Goal: Task Accomplishment & Management: Use online tool/utility

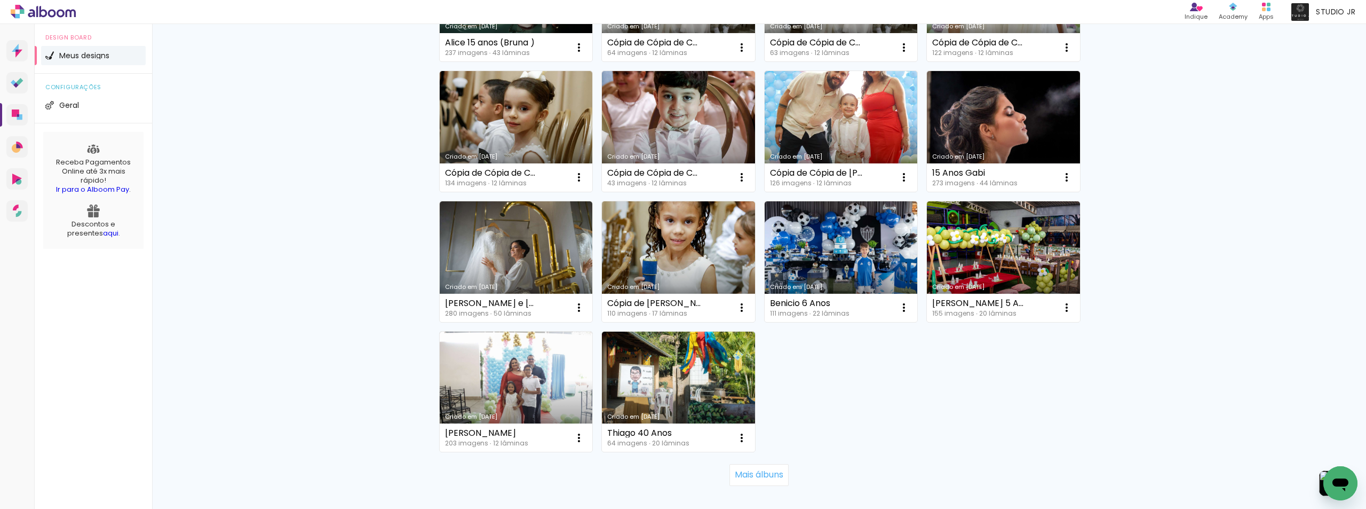
scroll to position [650, 0]
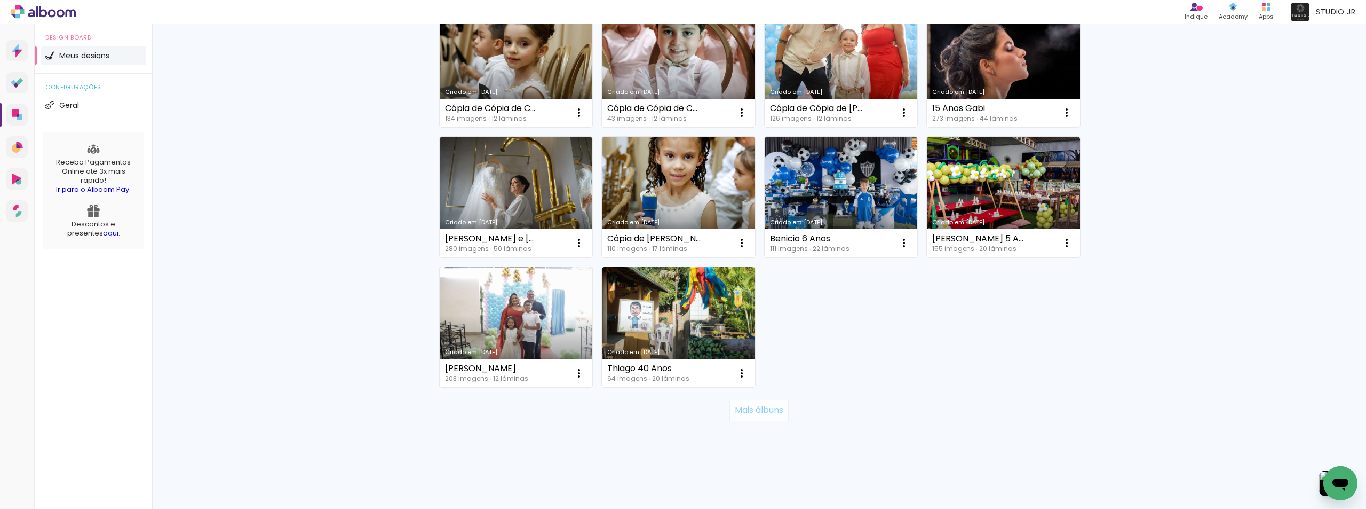
click at [0, 0] on slot "Mais álbuns" at bounding box center [0, 0] width 0 height 0
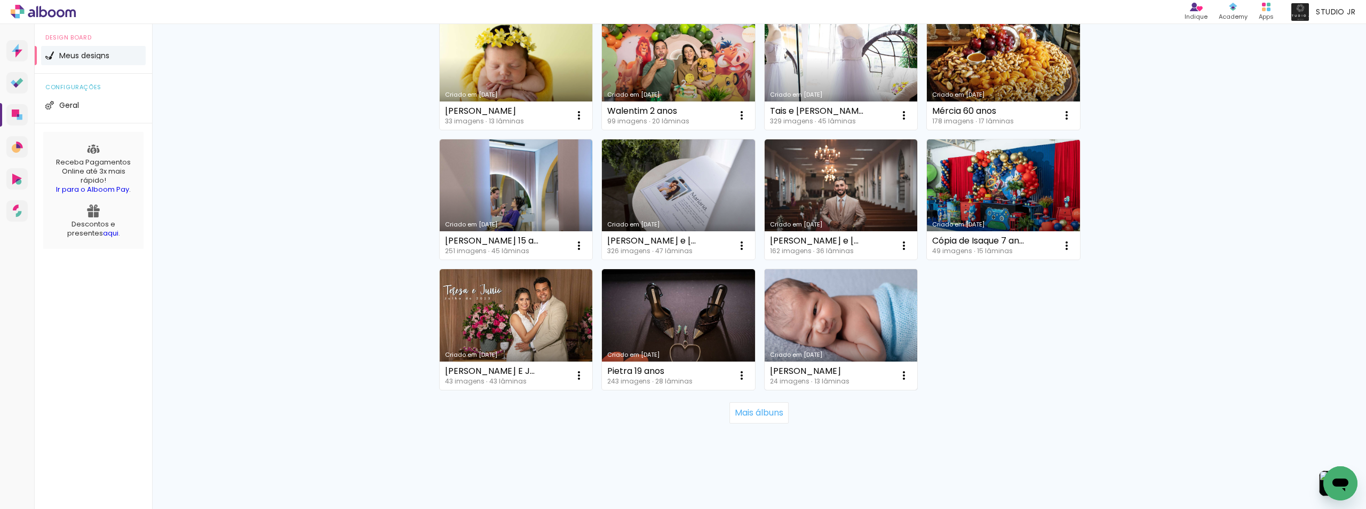
scroll to position [1430, 0]
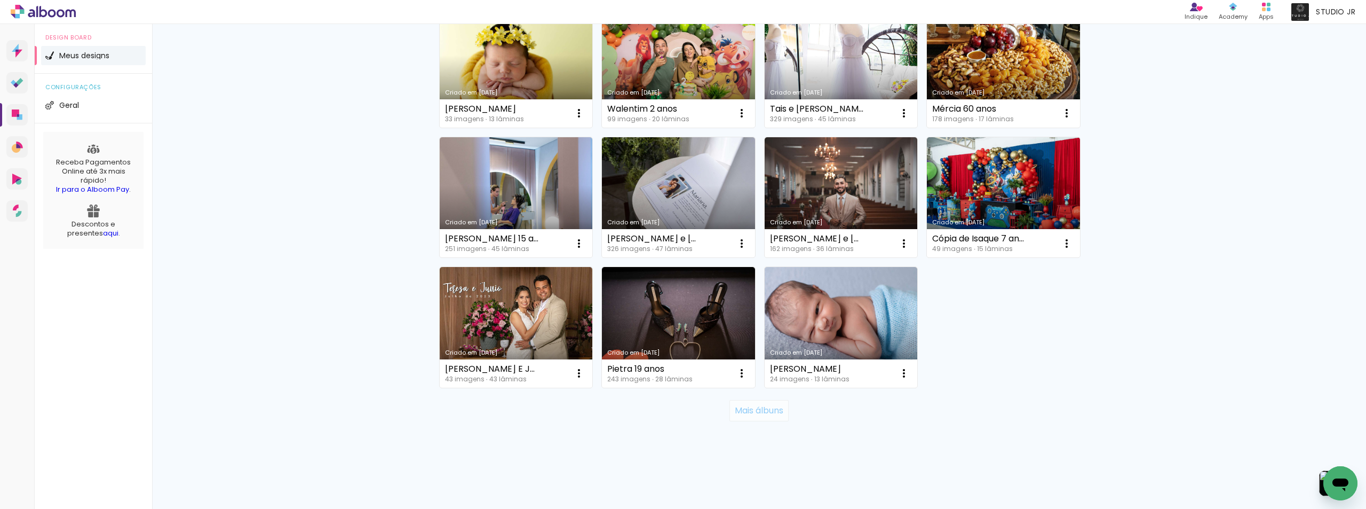
click at [0, 0] on slot "Mais álbuns" at bounding box center [0, 0] width 0 height 0
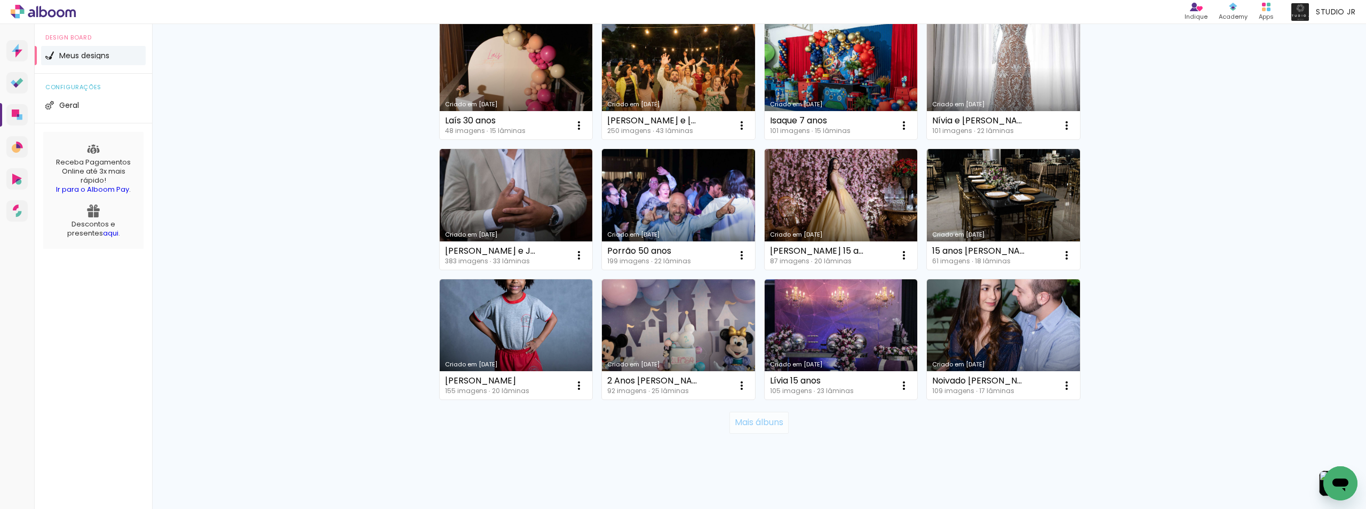
scroll to position [2210, 0]
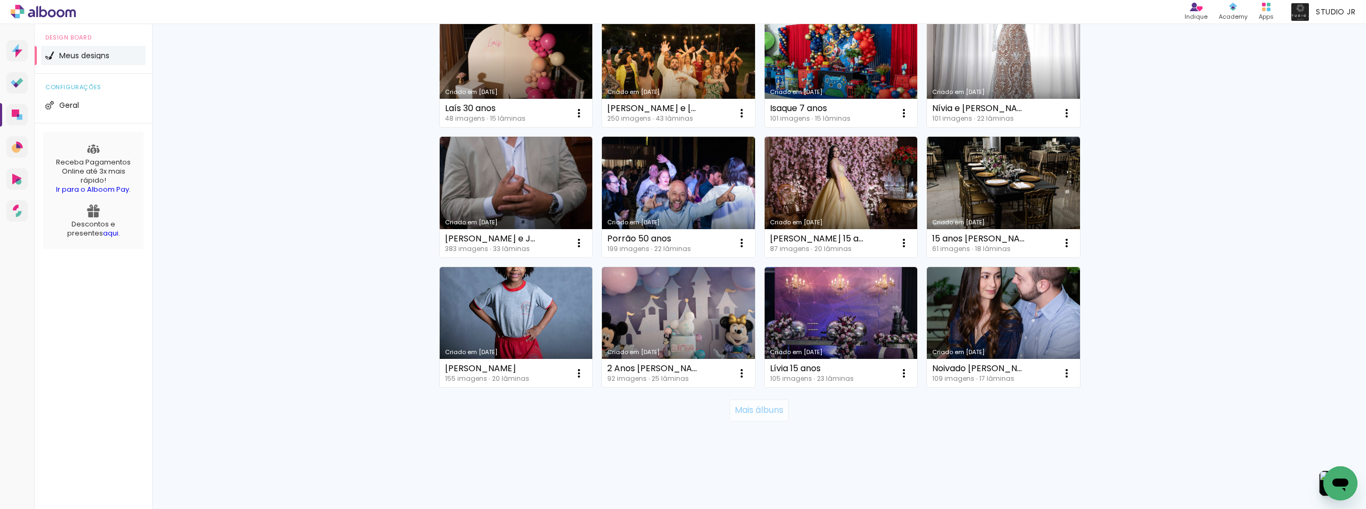
click at [0, 0] on slot "Mais álbuns" at bounding box center [0, 0] width 0 height 0
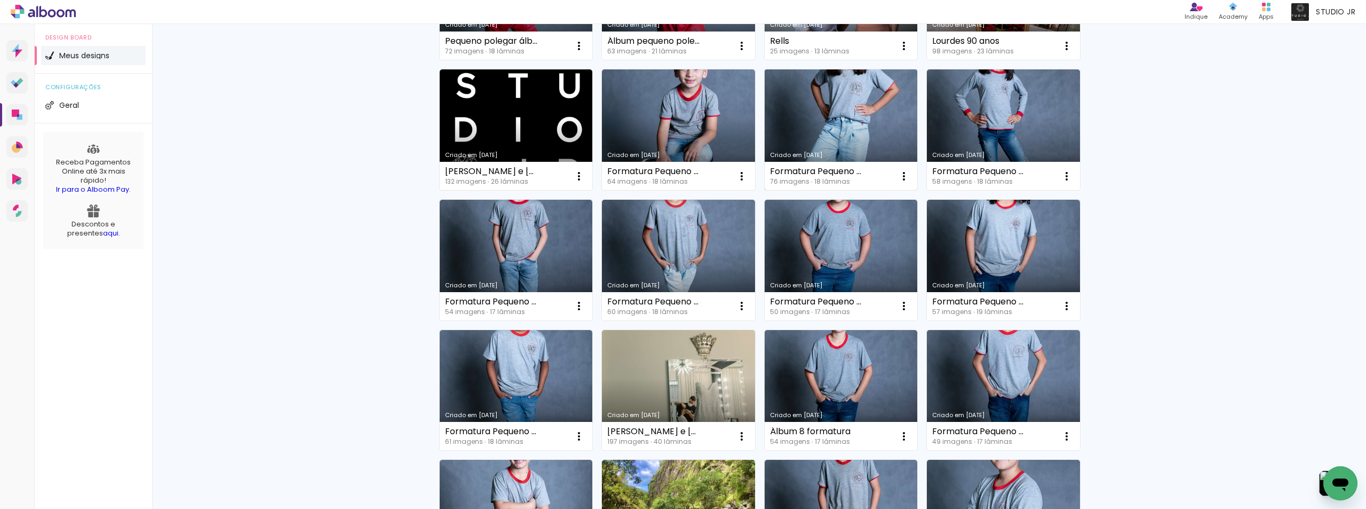
scroll to position [3120, 0]
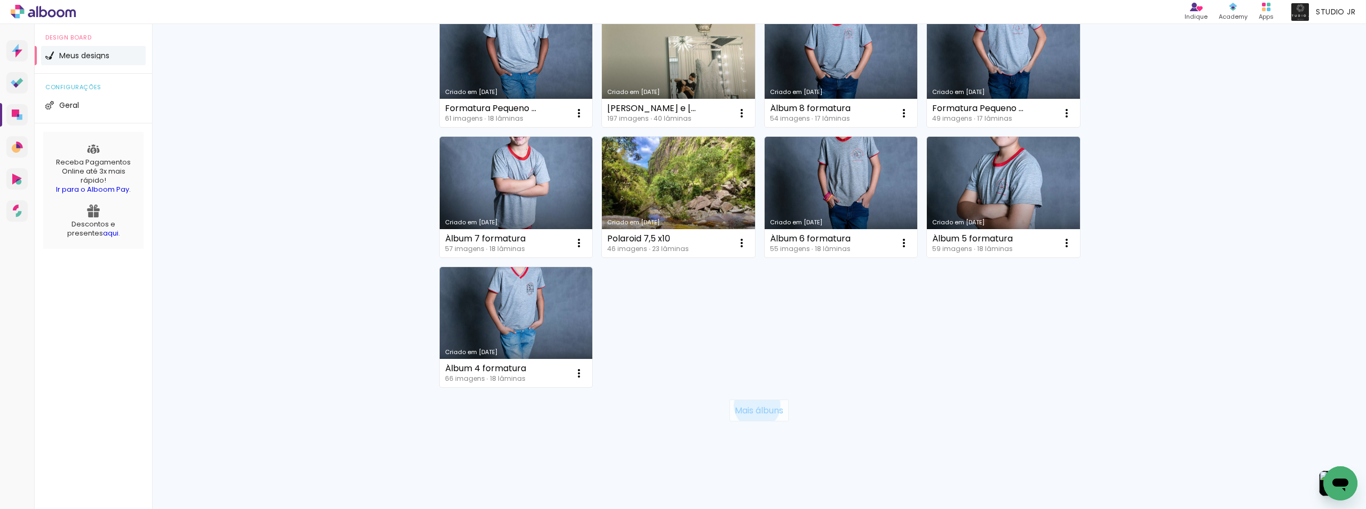
click at [0, 0] on slot "Mais álbuns" at bounding box center [0, 0] width 0 height 0
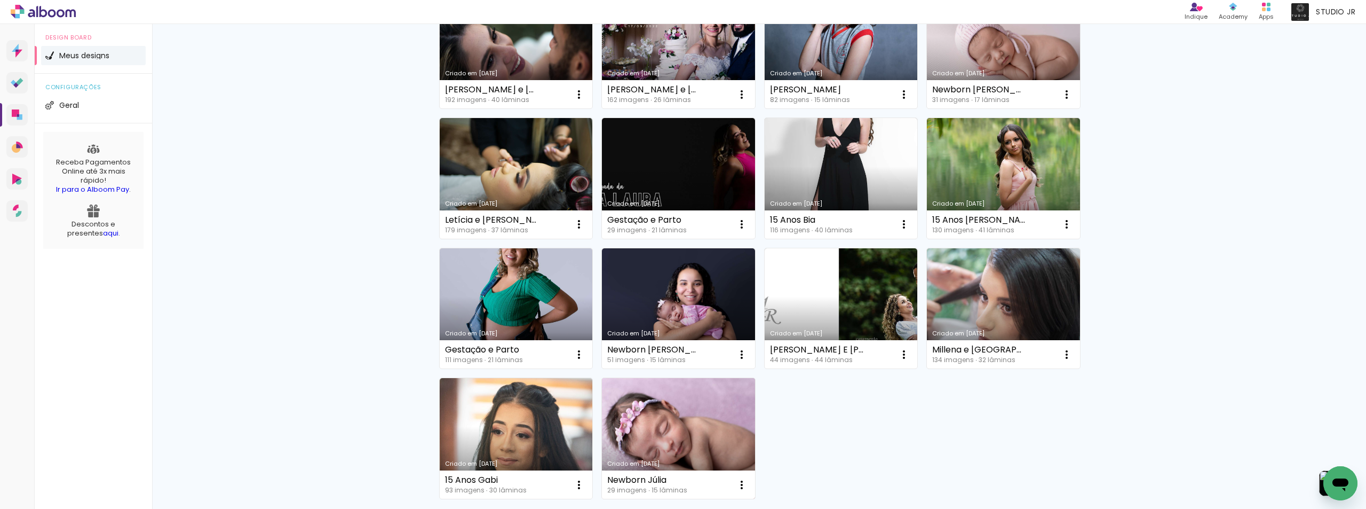
scroll to position [3899, 0]
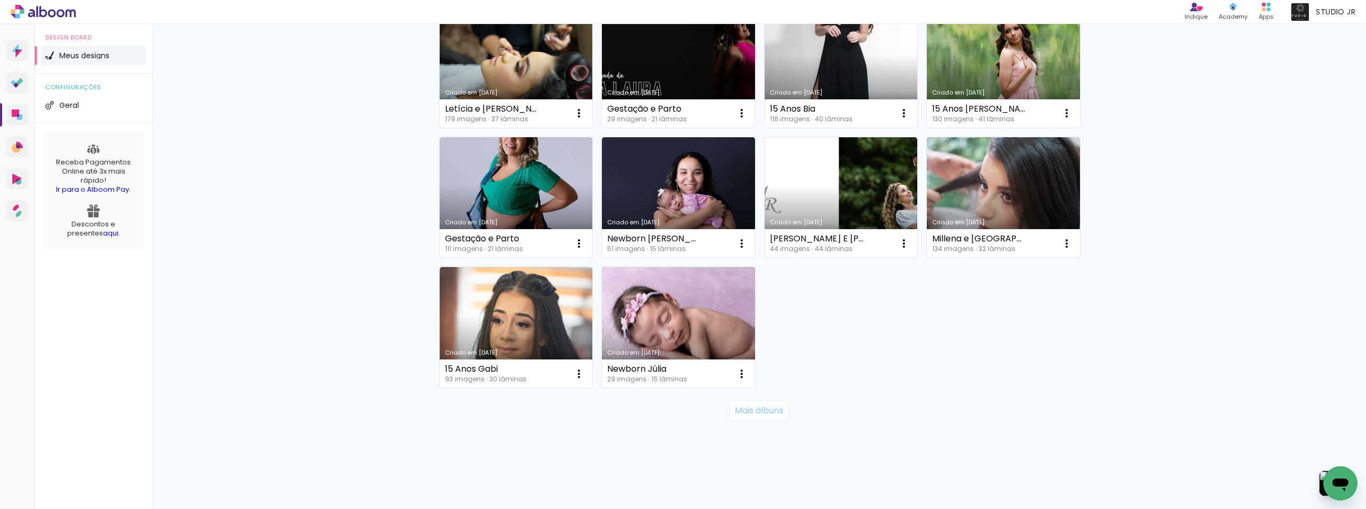
click at [0, 0] on slot "Mais álbuns" at bounding box center [0, 0] width 0 height 0
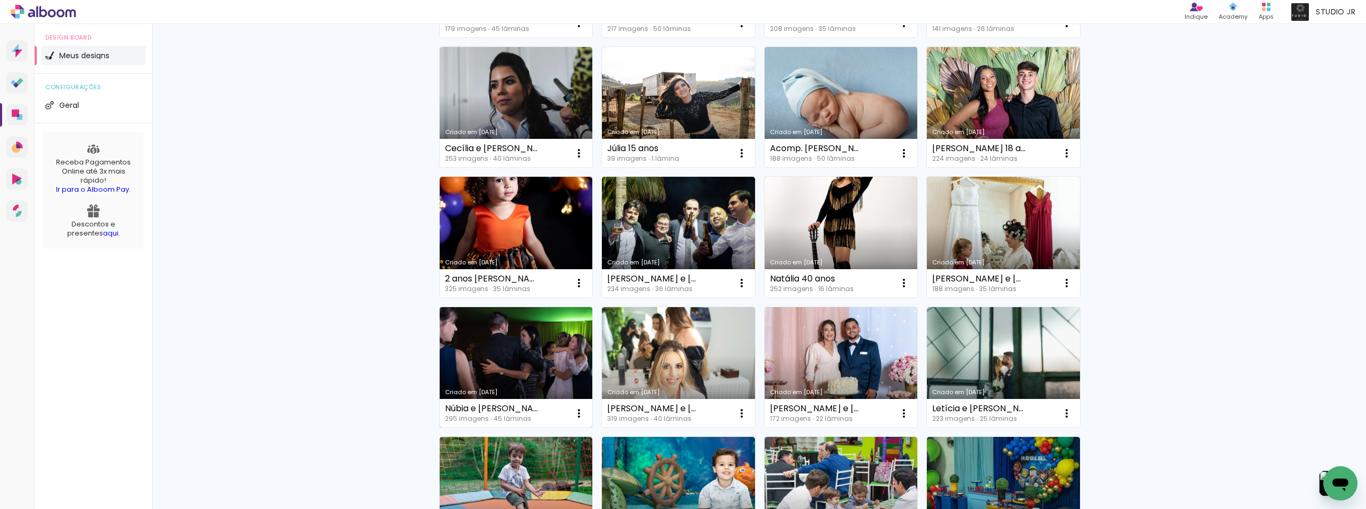
scroll to position [4647, 0]
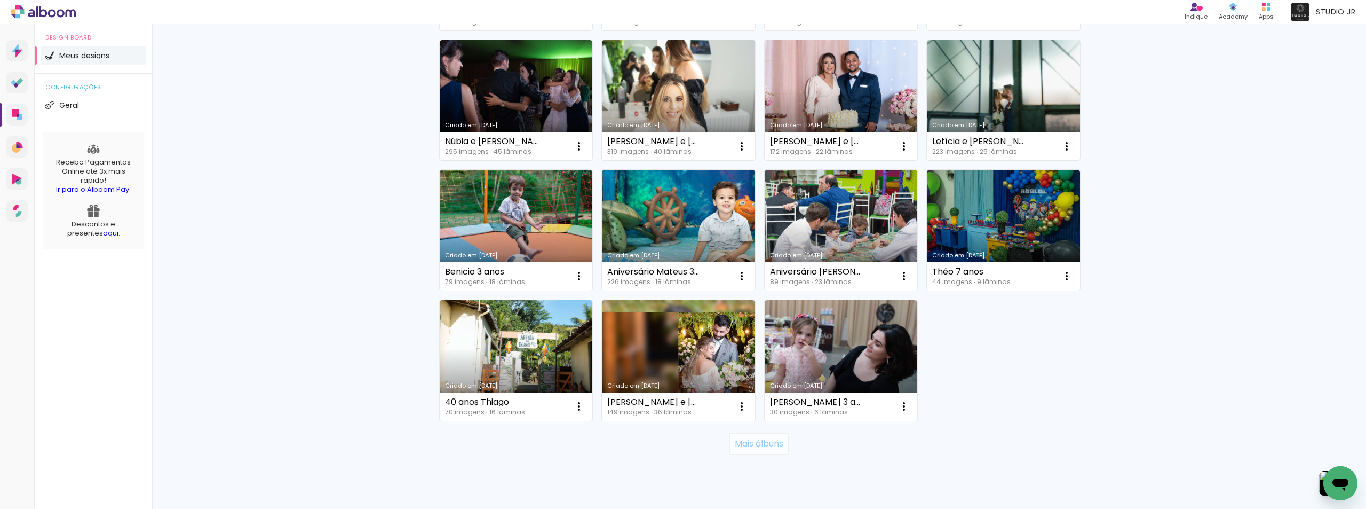
click at [0, 0] on slot "Mais álbuns" at bounding box center [0, 0] width 0 height 0
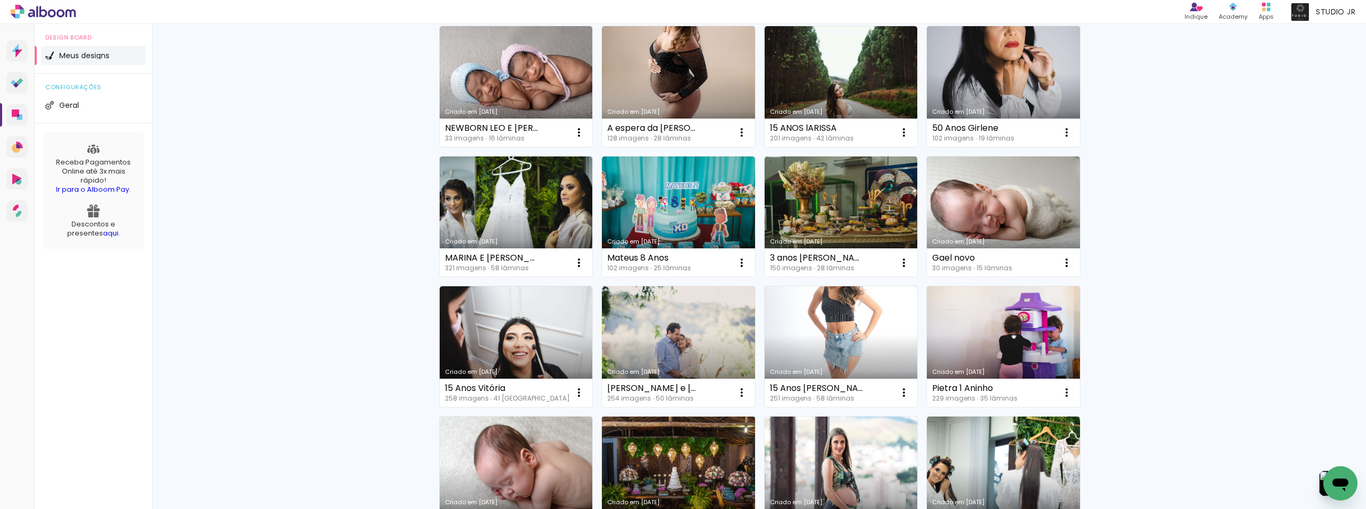
scroll to position [5447, 0]
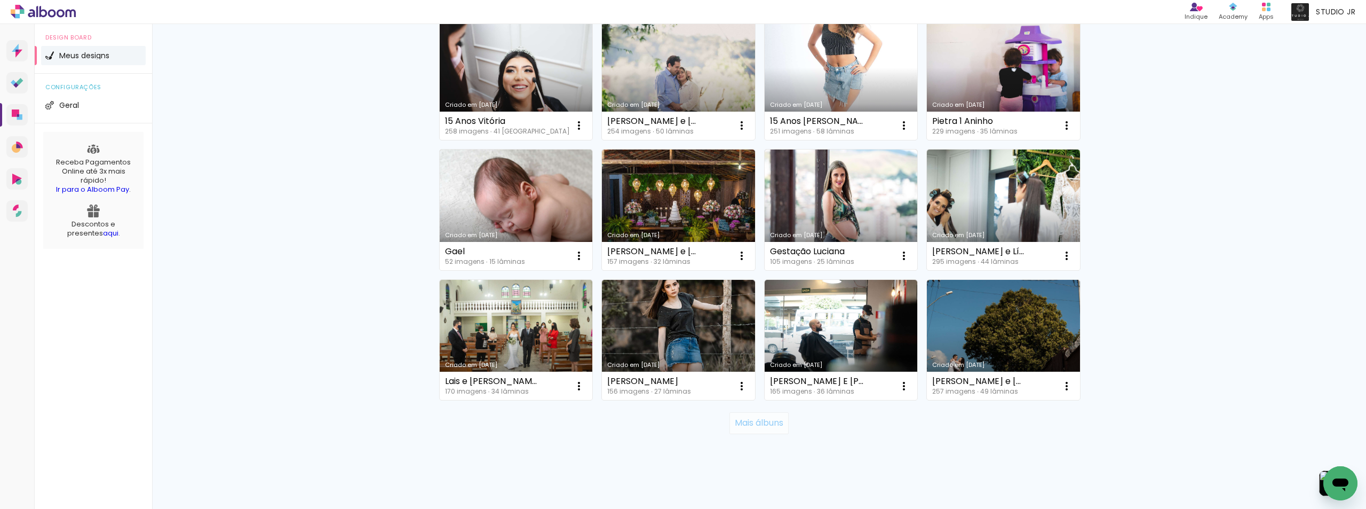
click at [0, 0] on slot "Mais álbuns" at bounding box center [0, 0] width 0 height 0
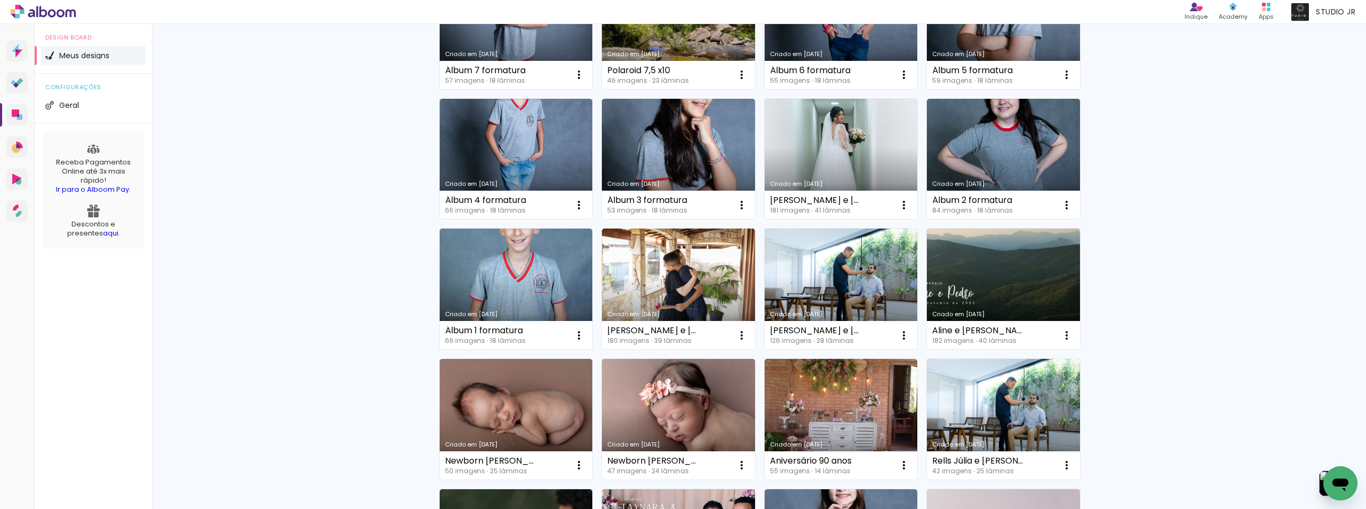
scroll to position [3283, 0]
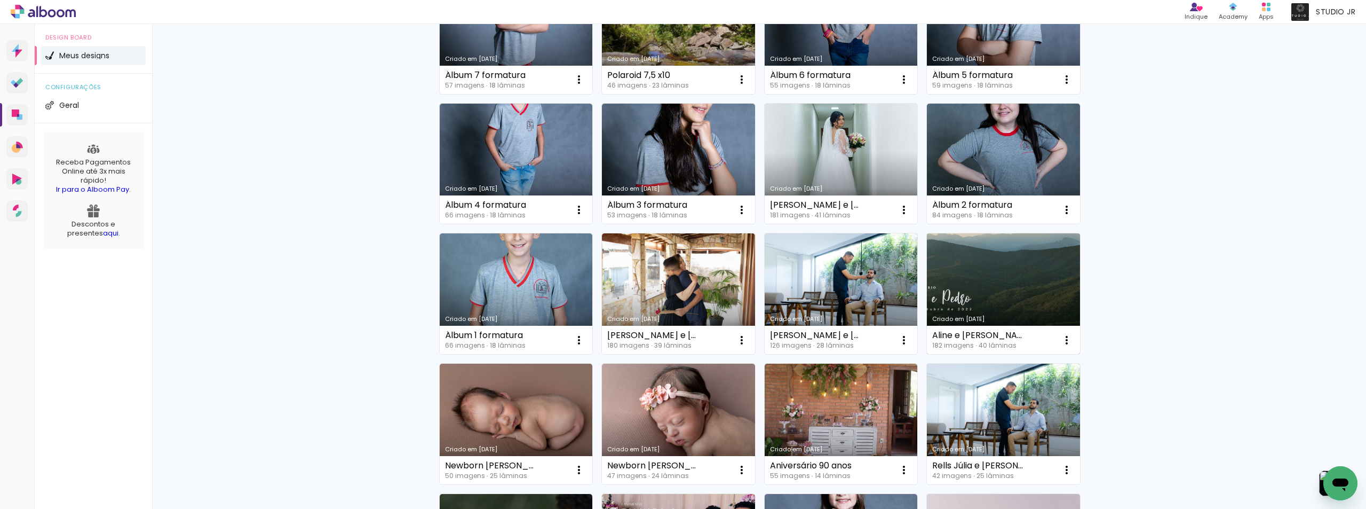
click at [982, 299] on link "Criado em [DATE]" at bounding box center [1003, 293] width 153 height 121
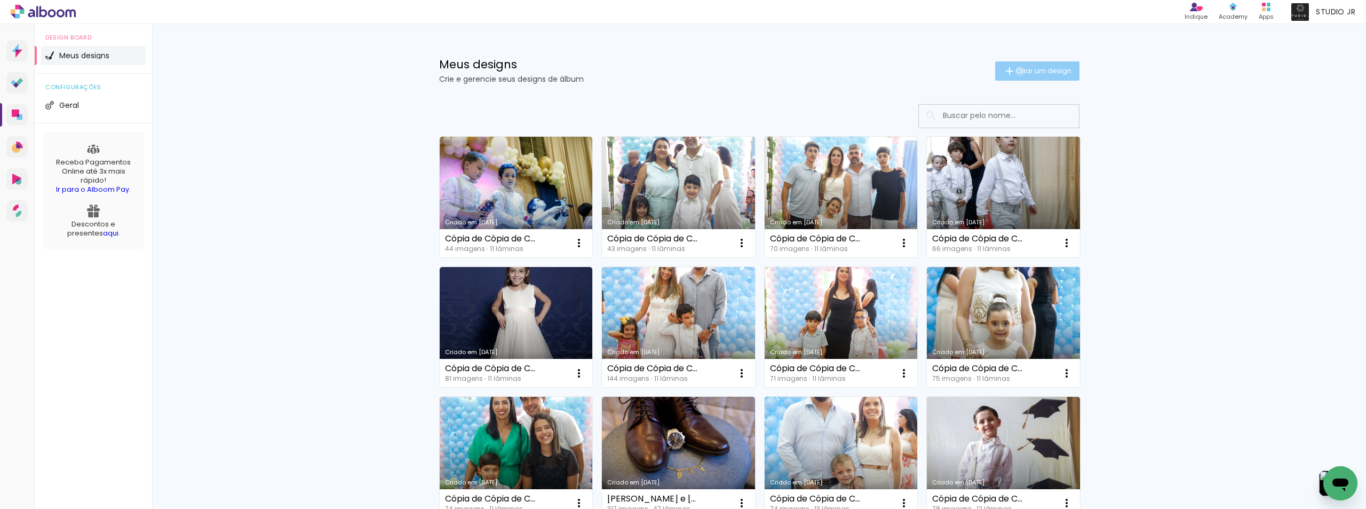
click at [1016, 71] on span "Criar um design" at bounding box center [1044, 70] width 56 height 7
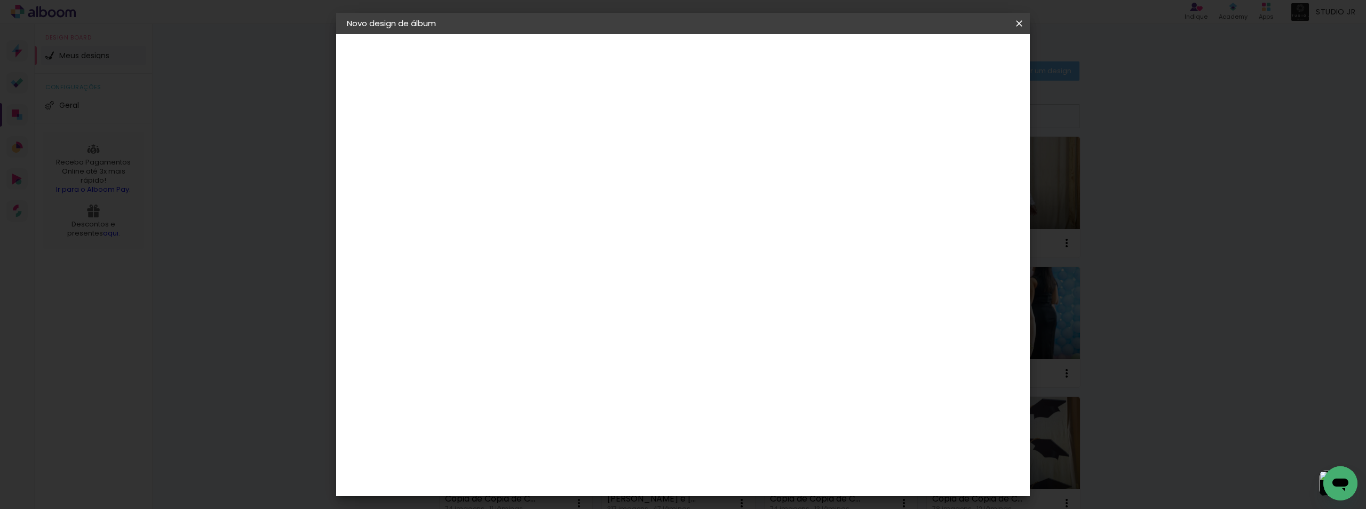
click at [521, 146] on input at bounding box center [521, 143] width 0 height 17
type input "z"
type input "ZÉLIA E CAETANO"
type paper-input "ZÉLIA E CAETANO"
click at [631, 47] on paper-button "Avançar" at bounding box center [604, 56] width 52 height 18
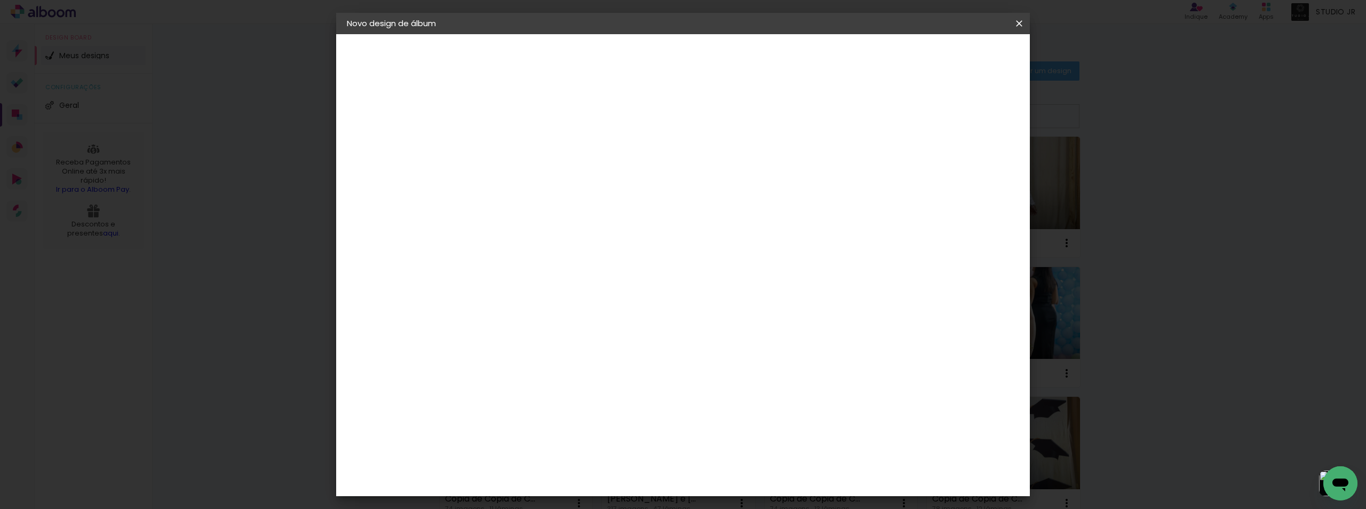
click at [0, 0] on slot "Tamanho Livre" at bounding box center [0, 0] width 0 height 0
click at [0, 0] on slot "Avançar" at bounding box center [0, 0] width 0 height 0
click at [953, 53] on span "Iniciar design" at bounding box center [928, 56] width 49 height 7
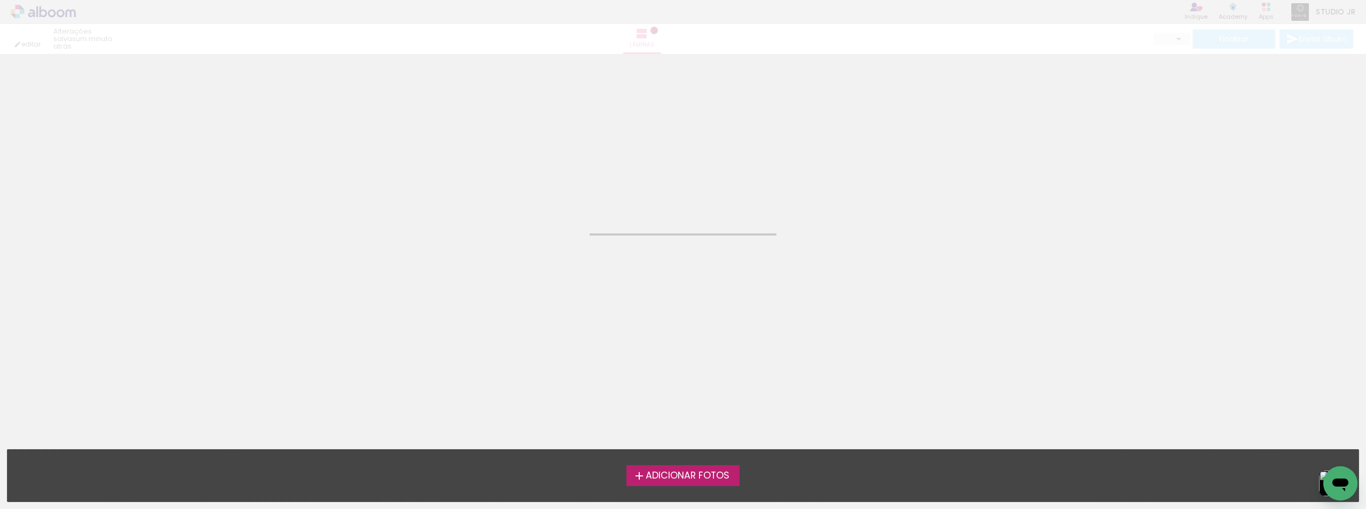
click at [684, 475] on span "Adicionar Fotos" at bounding box center [688, 476] width 84 height 10
click at [0, 0] on input "file" at bounding box center [0, 0] width 0 height 0
